Goal: Task Accomplishment & Management: Manage account settings

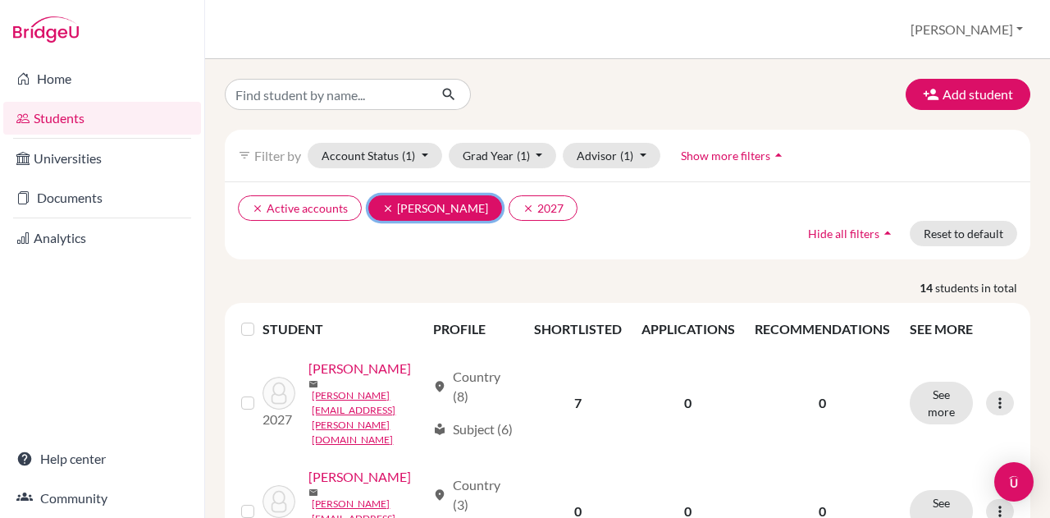
click at [382, 203] on icon "clear" at bounding box center [387, 208] width 11 height 11
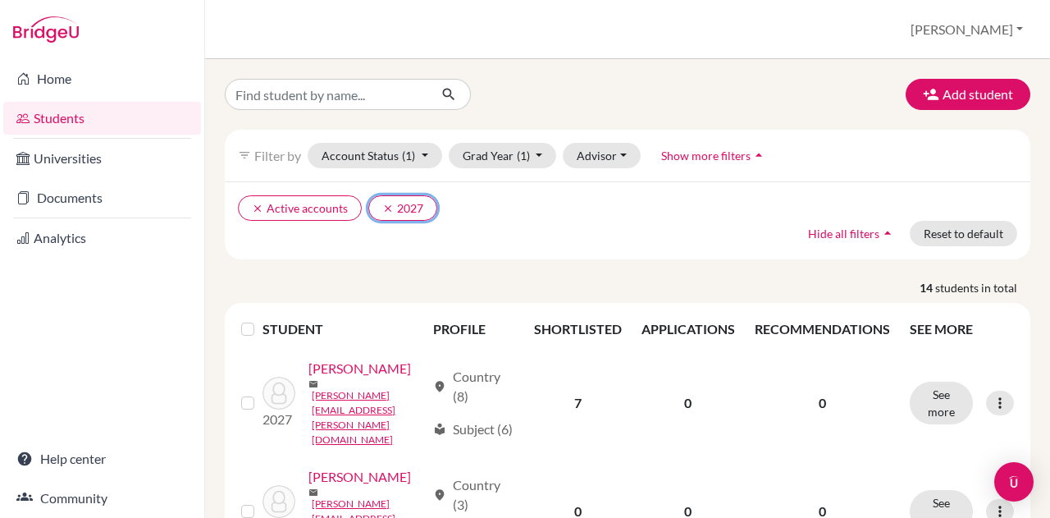
click at [382, 203] on icon "clear" at bounding box center [387, 208] width 11 height 11
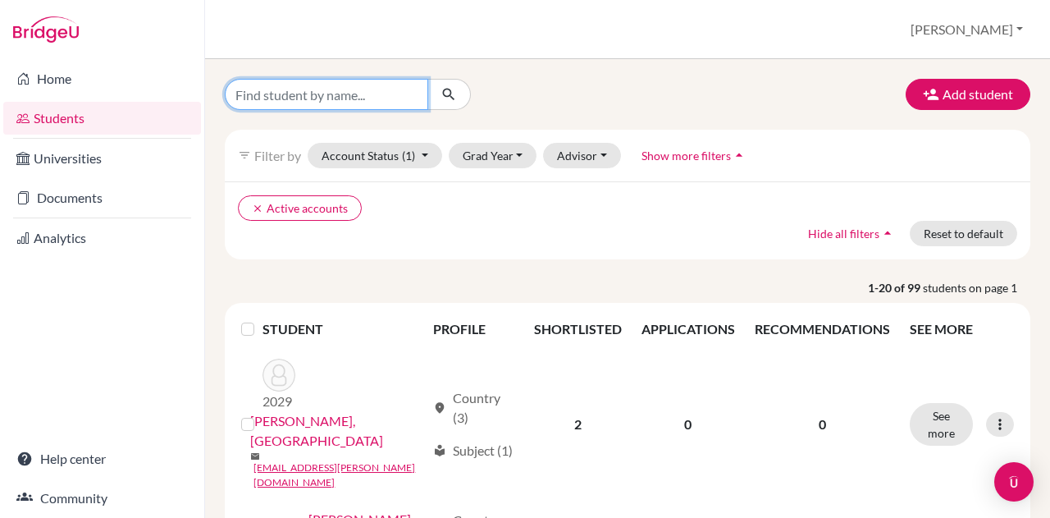
click at [350, 98] on input "Find student by name..." at bounding box center [326, 94] width 203 height 31
type input "[GEOGRAPHIC_DATA]"
click button "submit" at bounding box center [449, 94] width 43 height 31
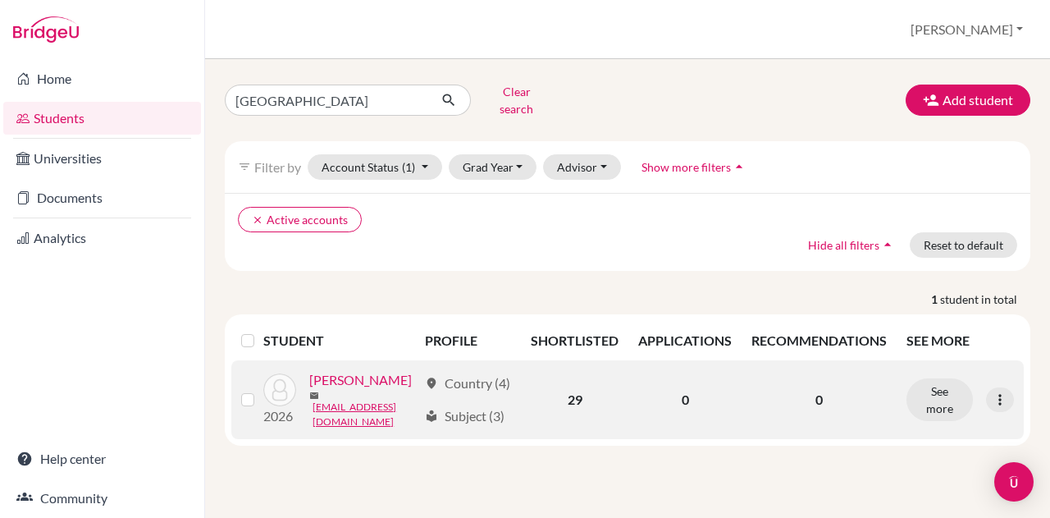
click at [318, 390] on link "[PERSON_NAME]" at bounding box center [360, 380] width 103 height 20
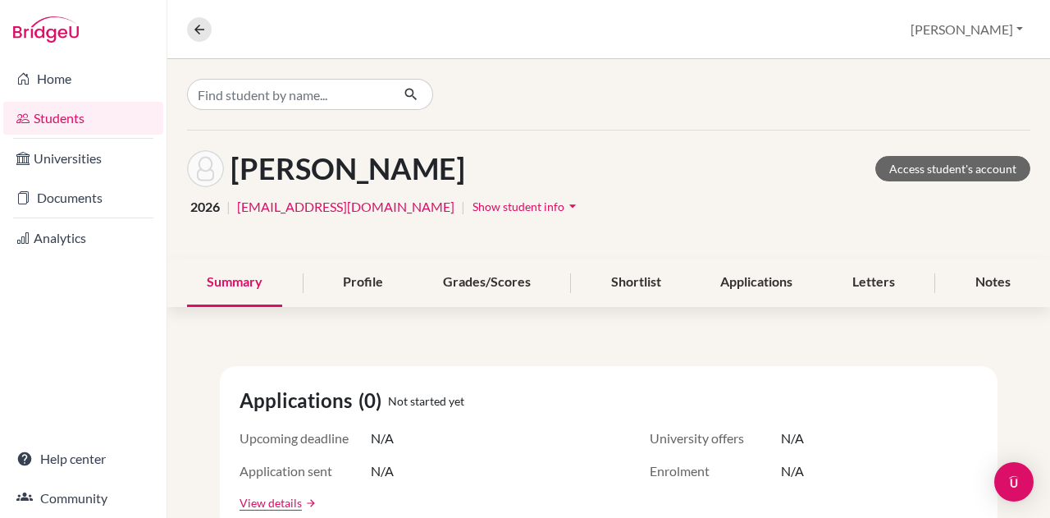
click at [506, 392] on div "Applications (0) Not started yet" at bounding box center [609, 401] width 739 height 30
click at [565, 206] on icon "arrow_drop_down" at bounding box center [573, 206] width 16 height 16
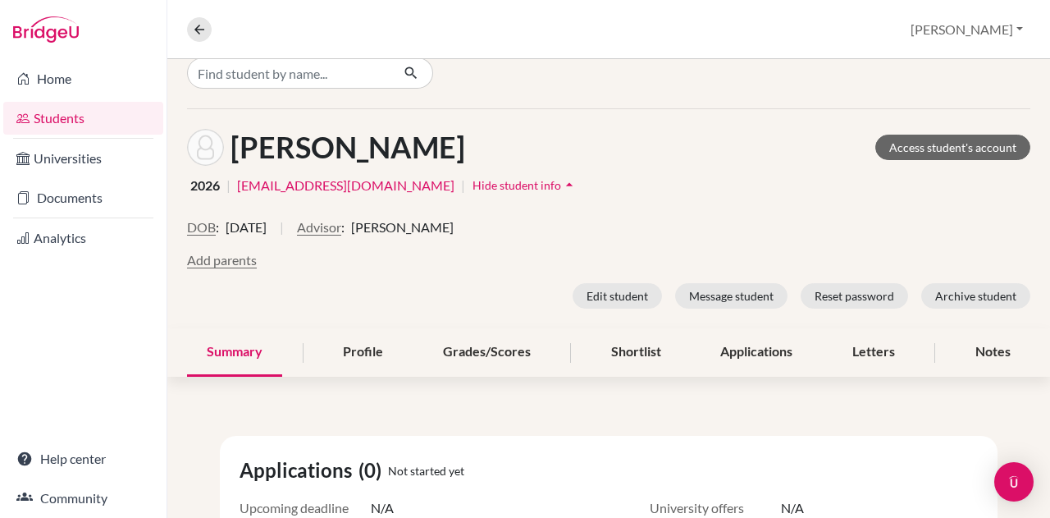
scroll to position [56, 0]
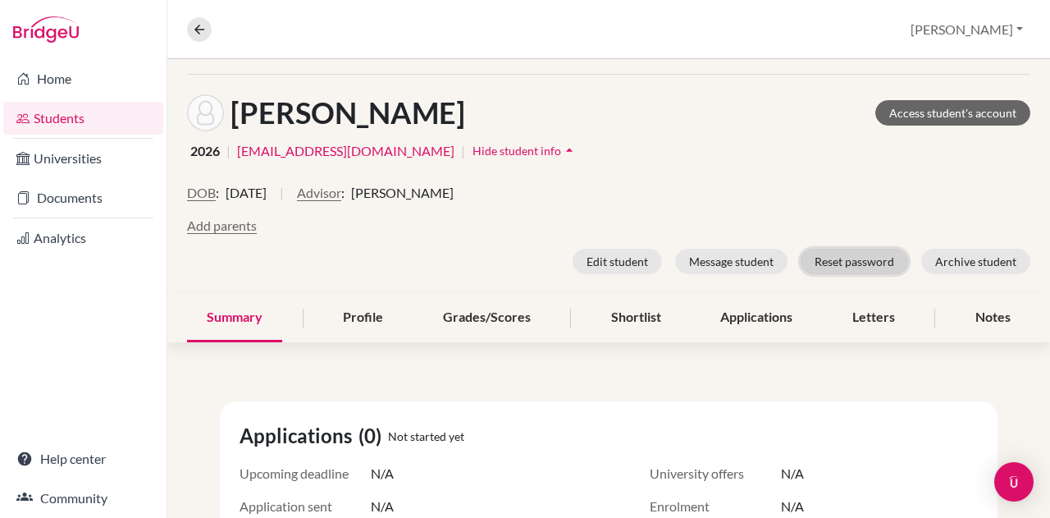
click at [839, 260] on button "Reset password" at bounding box center [854, 261] width 107 height 25
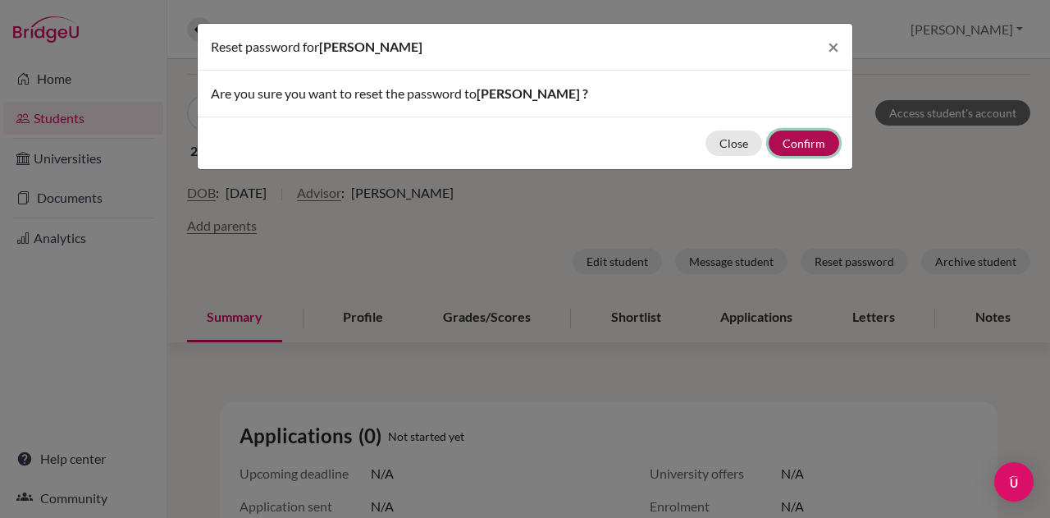
click at [793, 140] on button "Confirm" at bounding box center [804, 142] width 71 height 25
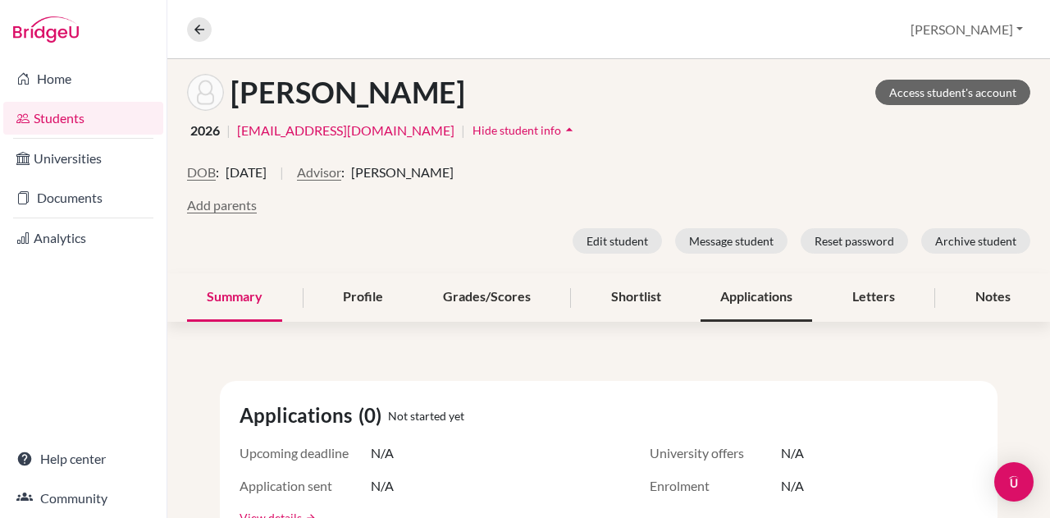
scroll to position [135, 0]
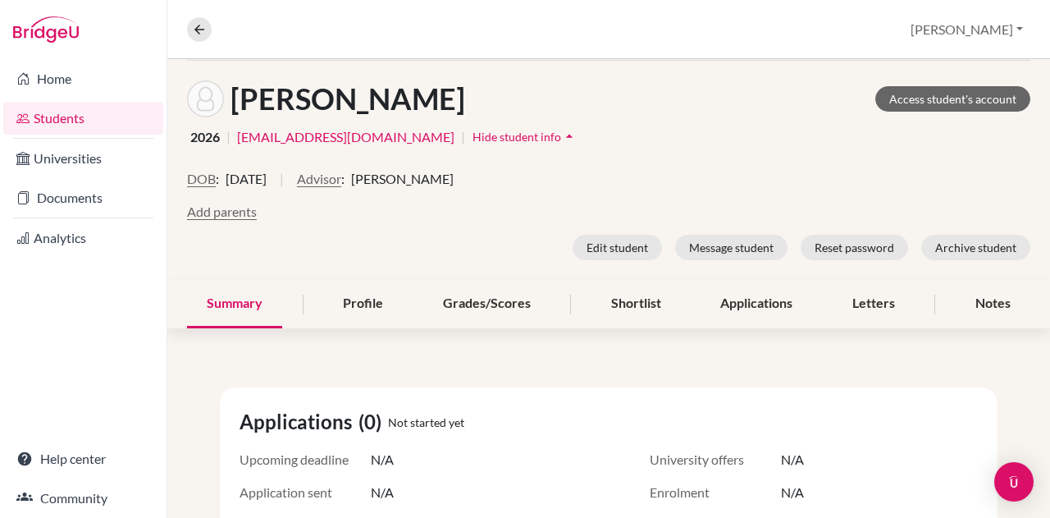
click at [54, 39] on img at bounding box center [46, 29] width 66 height 26
click at [43, 75] on link "Home" at bounding box center [83, 78] width 160 height 33
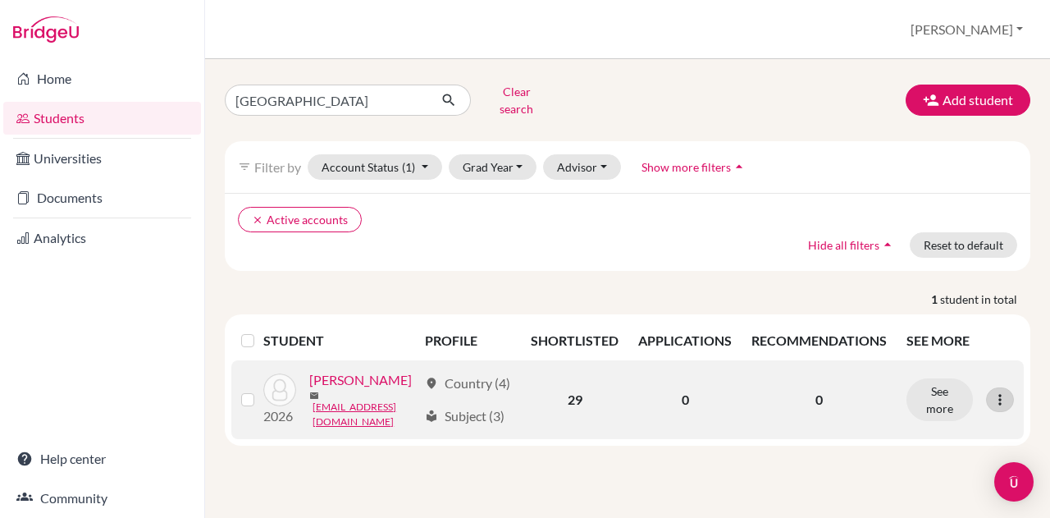
click at [1002, 391] on icon at bounding box center [1000, 399] width 16 height 16
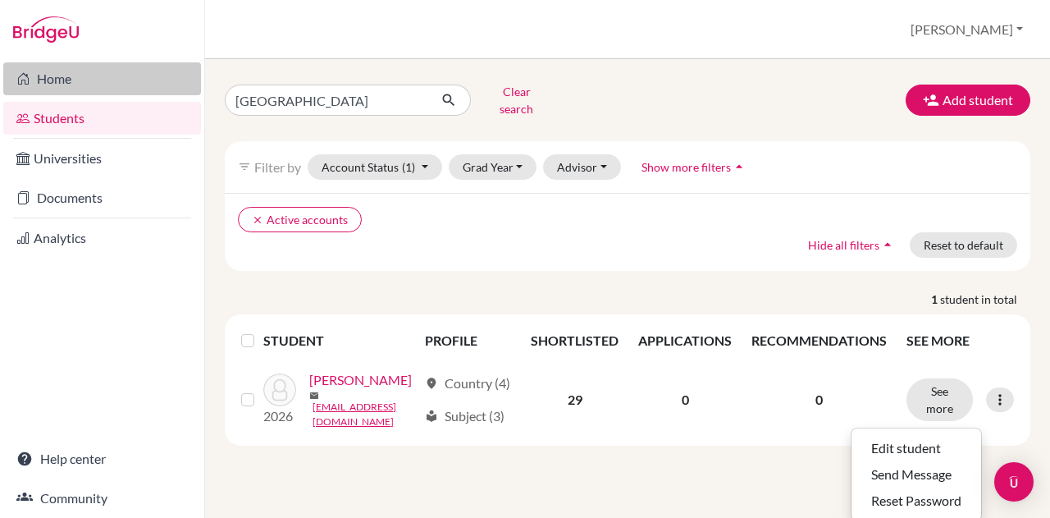
click at [85, 80] on link "Home" at bounding box center [102, 78] width 198 height 33
